Goal: Task Accomplishment & Management: Use online tool/utility

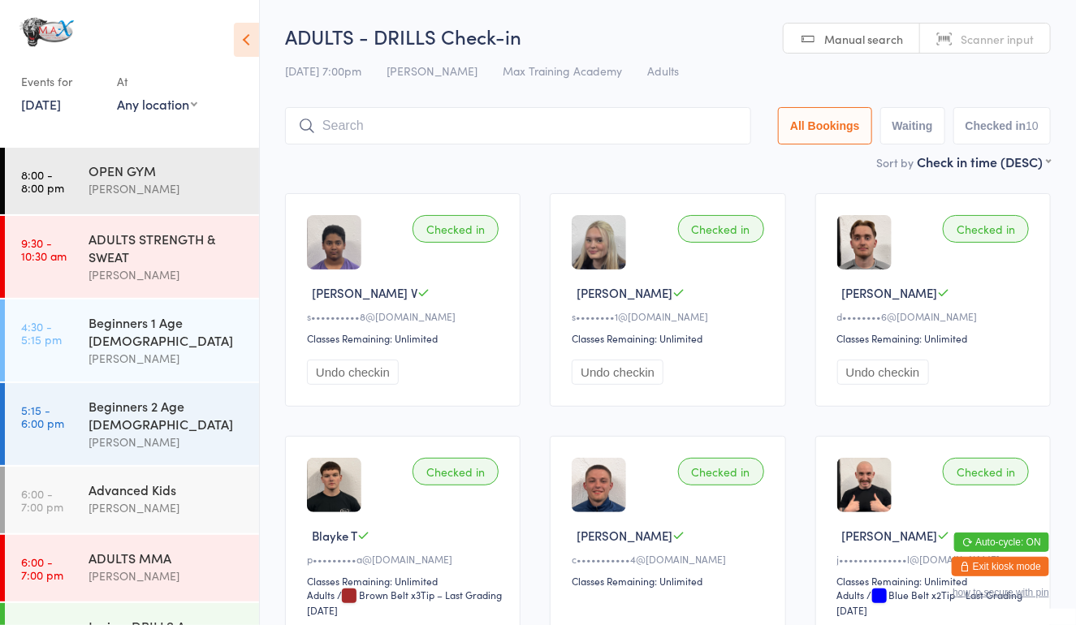
scroll to position [101, 0]
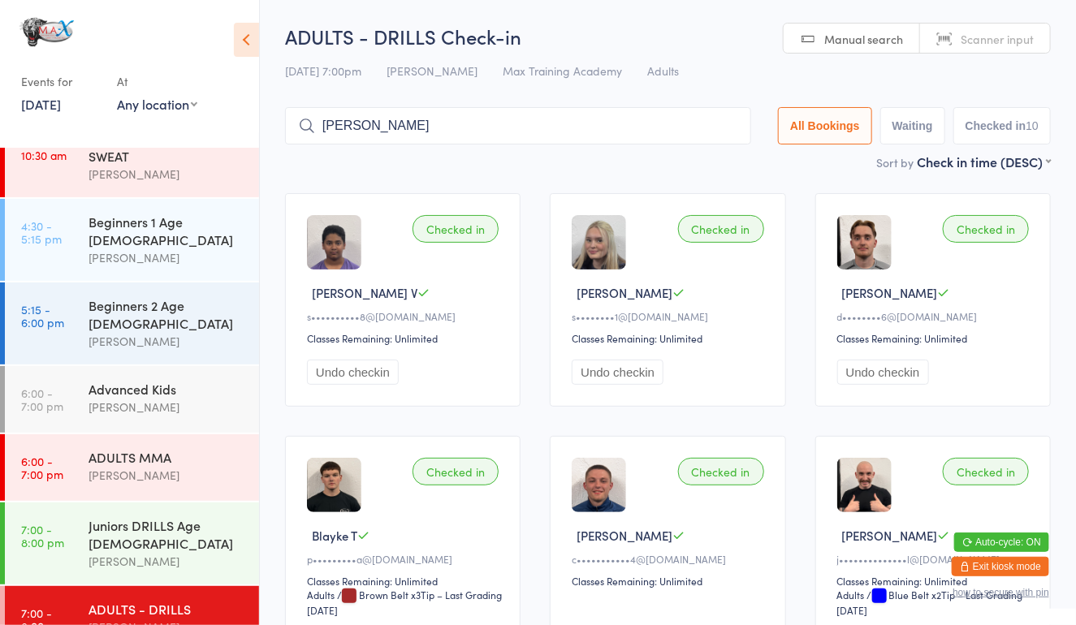
type input "[PERSON_NAME]"
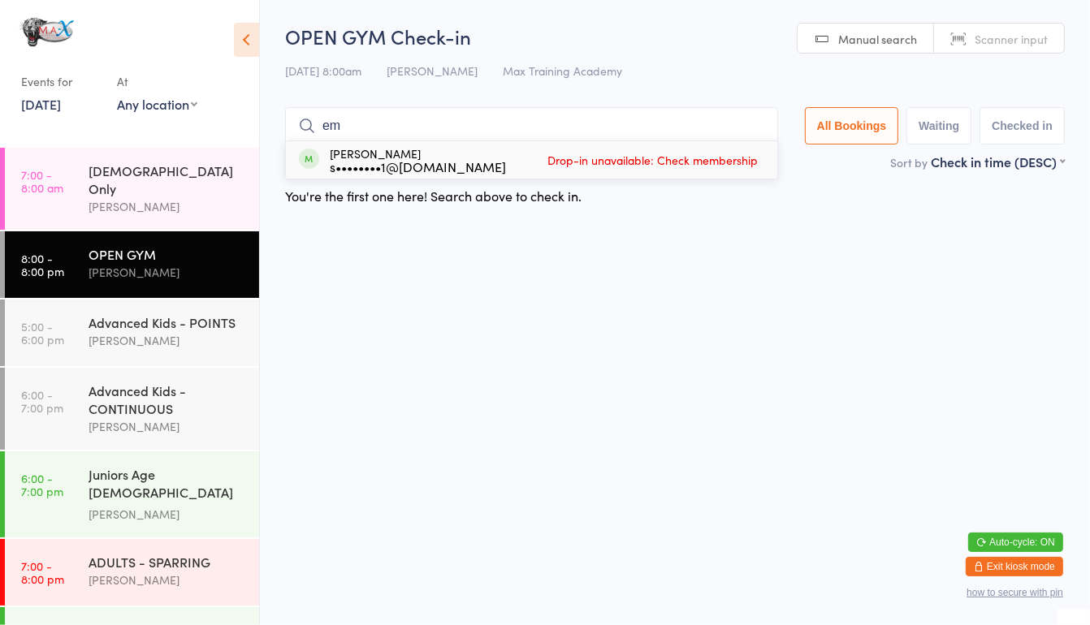
type input "e"
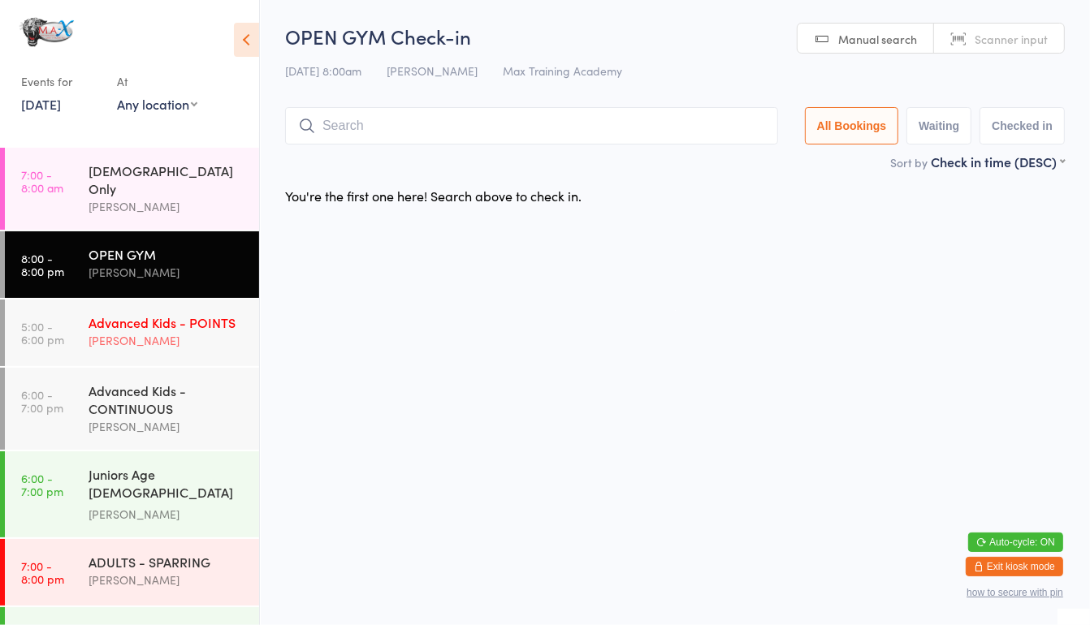
click at [151, 342] on div "[PERSON_NAME]" at bounding box center [167, 340] width 157 height 19
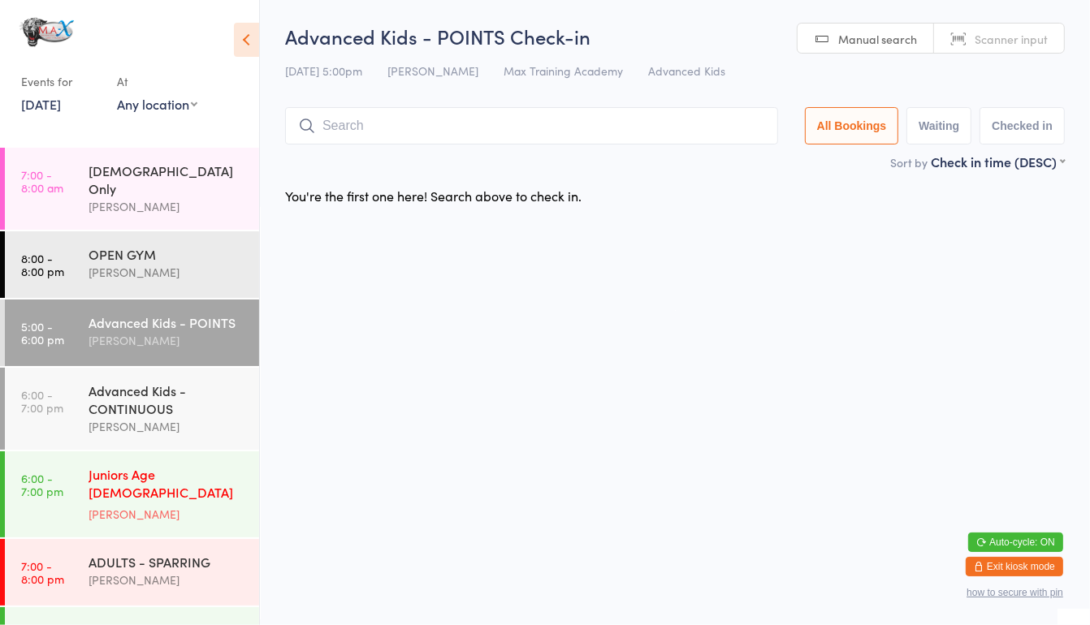
click at [86, 494] on link "6:00 - 7:00 pm Juniors Age [DEMOGRAPHIC_DATA] STRENGTH & CONDITIONING [PERSON_N…" at bounding box center [132, 495] width 254 height 86
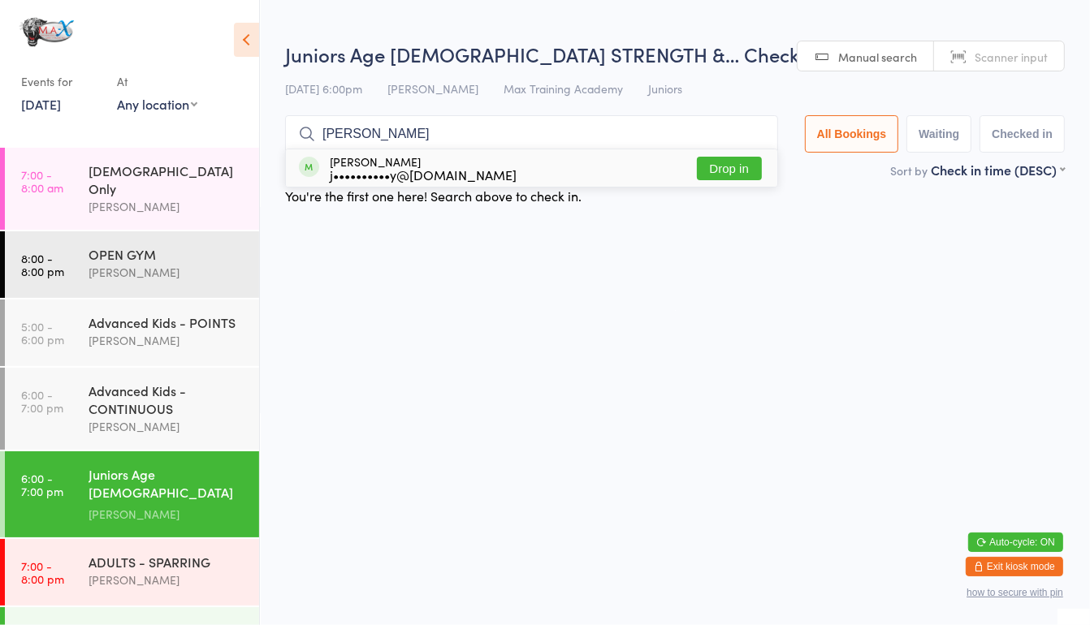
click at [729, 148] on input "[PERSON_NAME]" at bounding box center [531, 133] width 493 height 37
type input "[PERSON_NAME]"
click at [731, 161] on button "Drop in" at bounding box center [729, 169] width 65 height 24
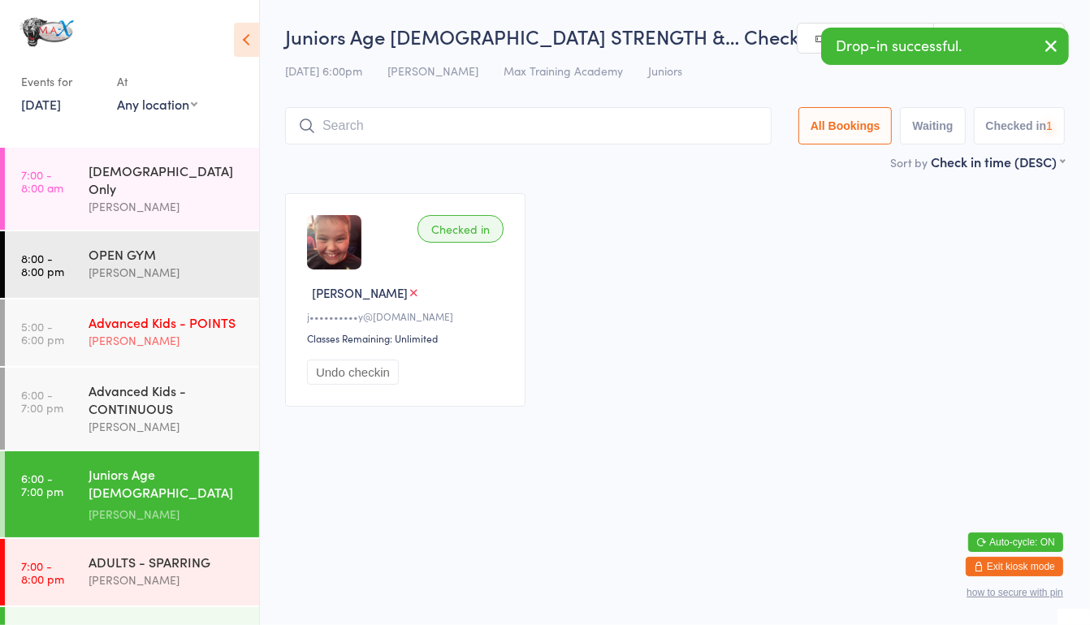
click at [76, 336] on link "5:00 - 6:00 pm Advanced Kids - POINTS [PERSON_NAME]" at bounding box center [132, 333] width 254 height 67
